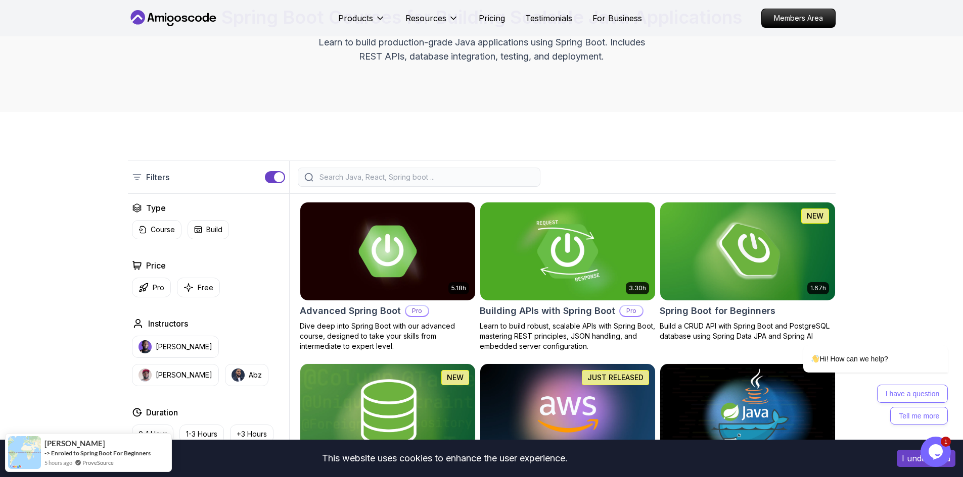
drag, startPoint x: 599, startPoint y: 264, endPoint x: 604, endPoint y: 262, distance: 5.6
click at [599, 264] on img at bounding box center [566, 251] width 183 height 103
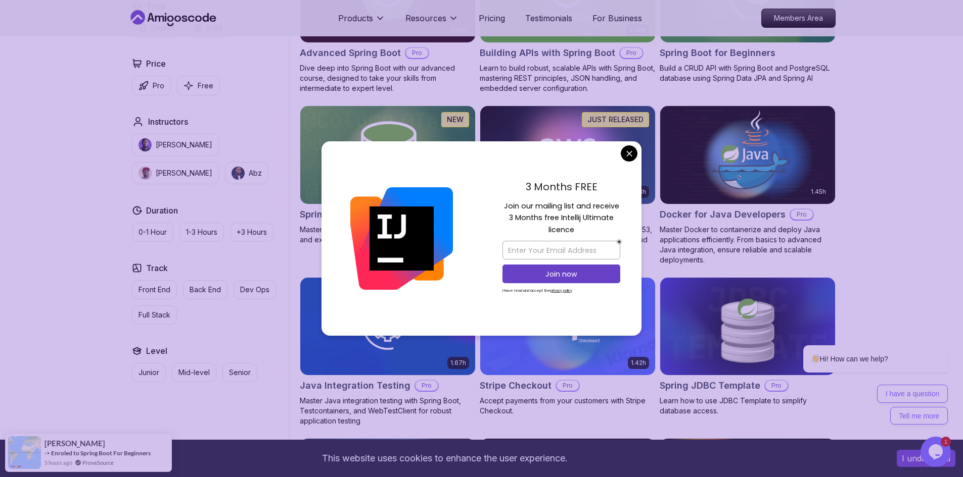
scroll to position [455, 0]
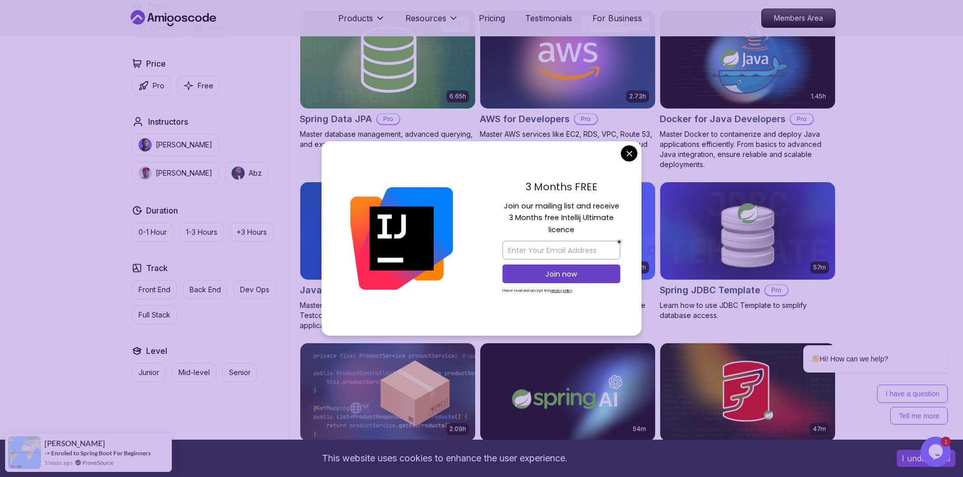
click at [632, 157] on body "This website uses cookies to enhance the user experience. I understand Products…" at bounding box center [481, 370] width 963 height 1650
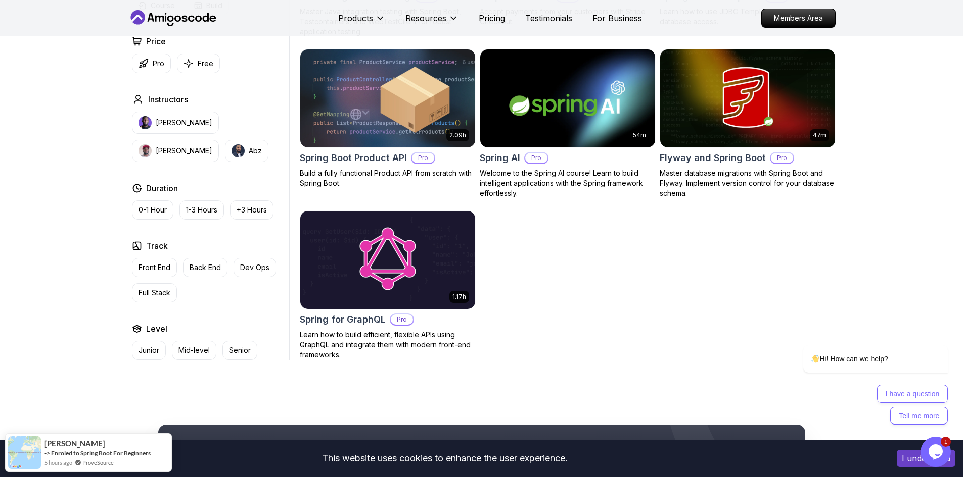
scroll to position [606, 0]
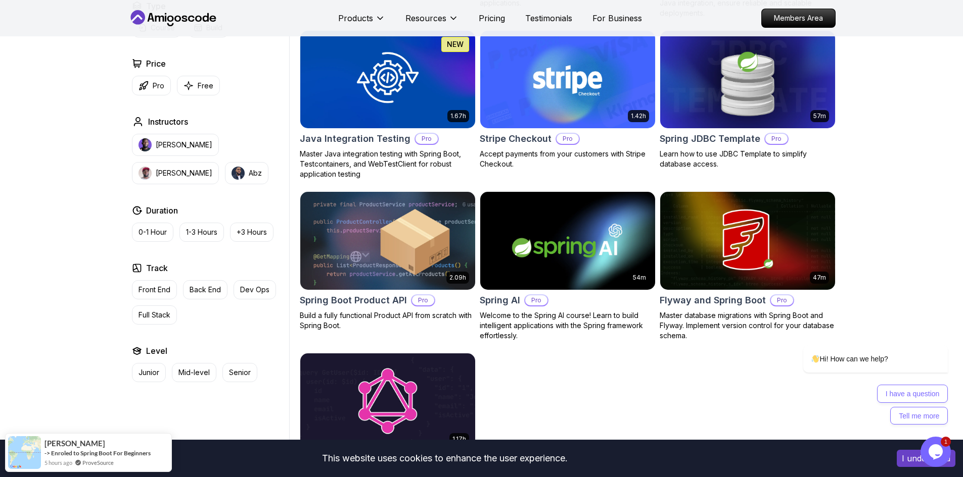
click at [375, 386] on img at bounding box center [387, 402] width 183 height 103
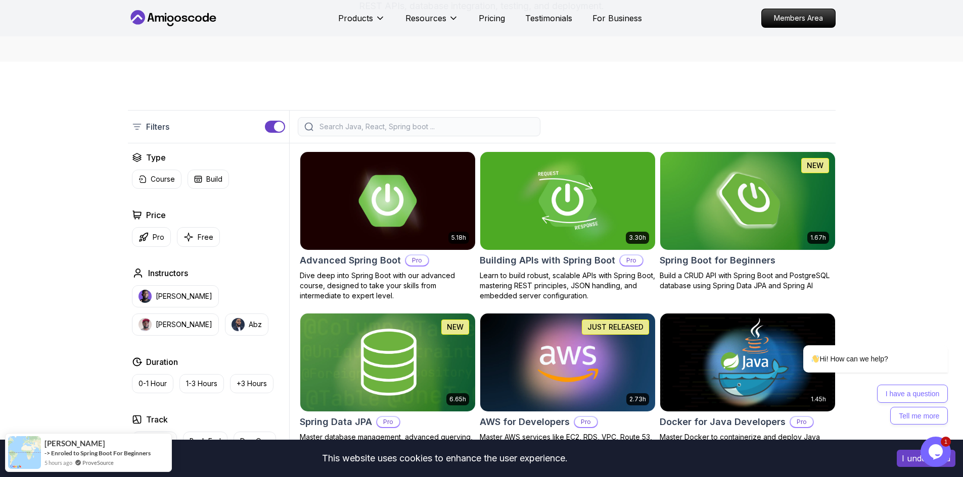
scroll to position [0, 0]
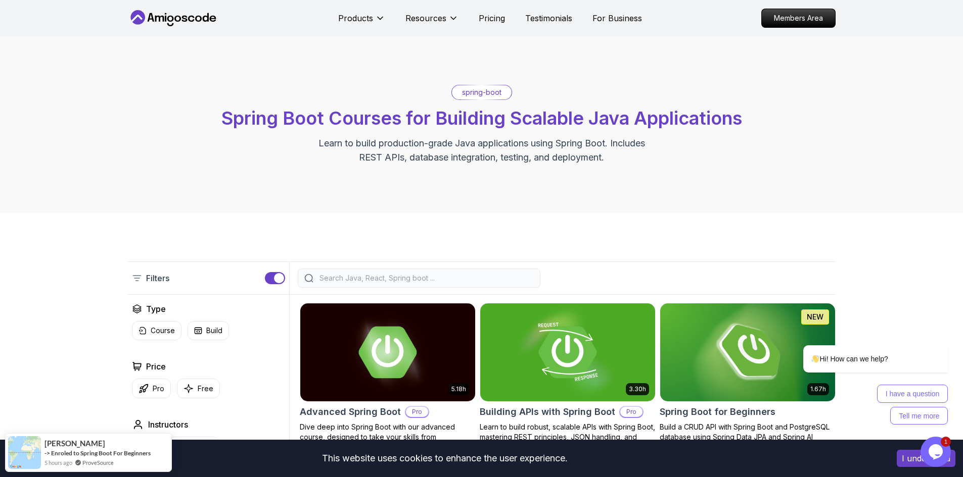
click at [99, 194] on div "spring-boot Spring Boot Courses for Building Scalable Java Applications Learn t…" at bounding box center [481, 124] width 963 height 177
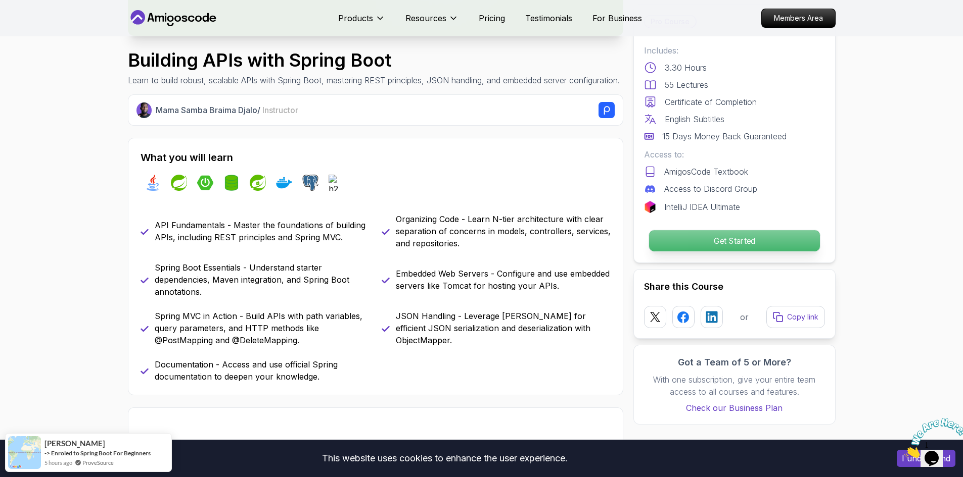
click at [744, 242] on p "Get Started" at bounding box center [733, 240] width 171 height 21
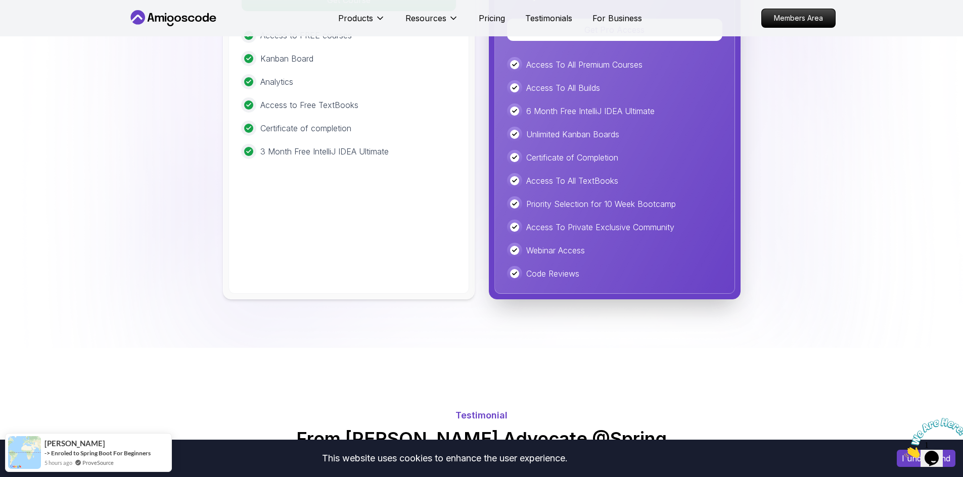
scroll to position [2717, 0]
